Goal: Task Accomplishment & Management: Manage account settings

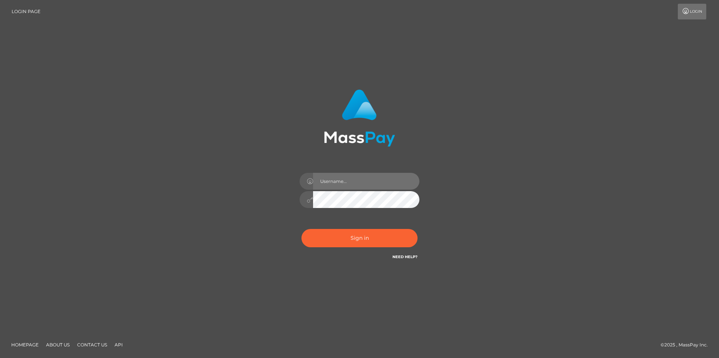
click at [339, 177] on input "text" at bounding box center [366, 181] width 106 height 17
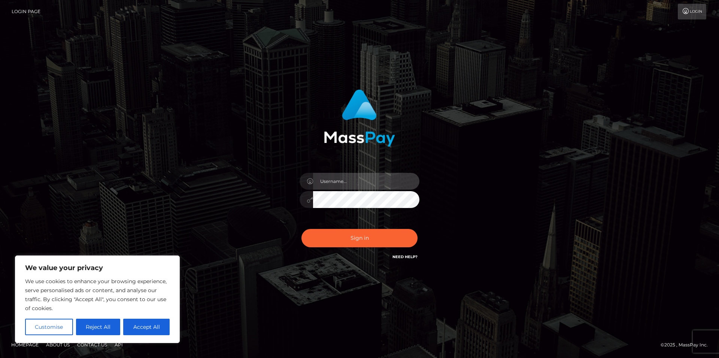
type input "qutavion"
drag, startPoint x: 348, startPoint y: 182, endPoint x: 292, endPoint y: 173, distance: 56.6
click at [294, 173] on div "qutavion" at bounding box center [359, 195] width 131 height 57
click at [345, 184] on input "text" at bounding box center [366, 181] width 106 height 17
type input "qutavion"
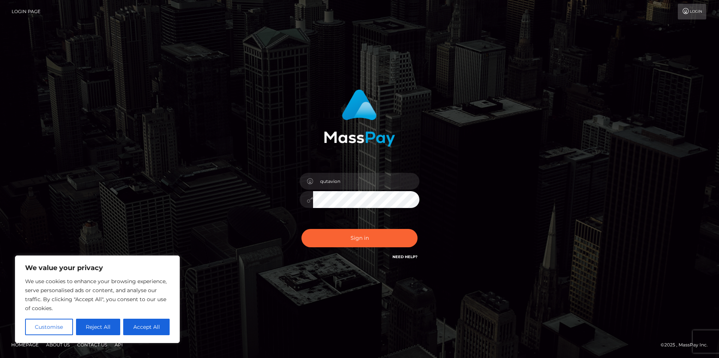
click at [301, 229] on button "Sign in" at bounding box center [359, 238] width 116 height 18
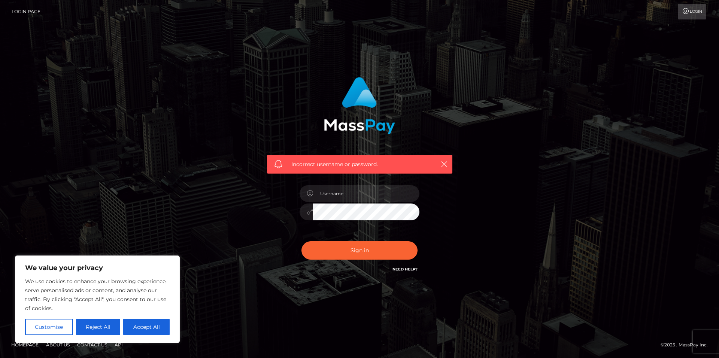
click at [301, 241] on button "Sign in" at bounding box center [359, 250] width 116 height 18
click at [401, 267] on link "Need Help?" at bounding box center [404, 269] width 25 height 5
click at [407, 269] on link "Need Help?" at bounding box center [404, 269] width 25 height 5
click at [678, 5] on link "Login" at bounding box center [692, 12] width 28 height 16
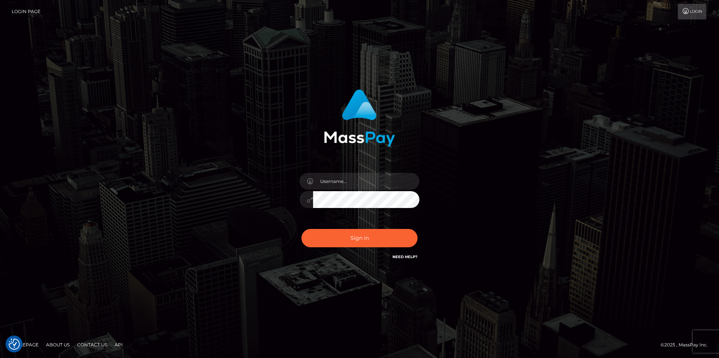
click at [403, 258] on link "Need Help?" at bounding box center [404, 257] width 25 height 5
click at [408, 256] on link "Need Help?" at bounding box center [404, 257] width 25 height 5
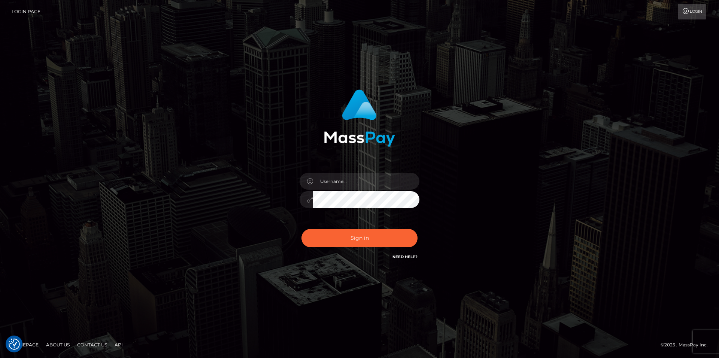
click at [408, 256] on link "Need Help?" at bounding box center [404, 257] width 25 height 5
click at [350, 185] on input "text" at bounding box center [366, 181] width 106 height 17
